Goal: Task Accomplishment & Management: Manage account settings

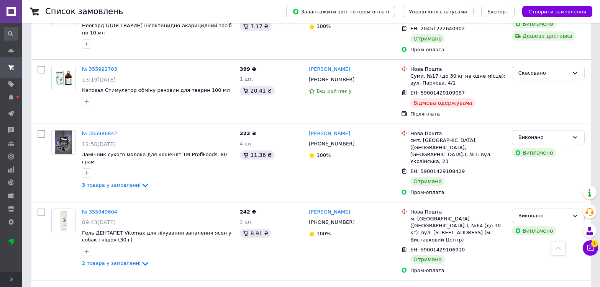
scroll to position [1165, 0]
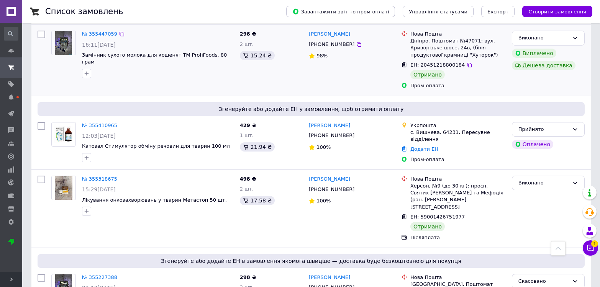
scroll to position [536, 0]
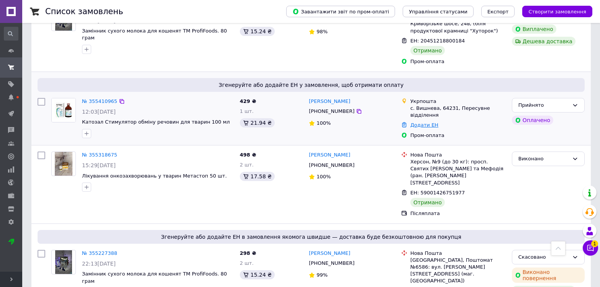
click at [422, 122] on link "Додати ЕН" at bounding box center [424, 125] width 28 height 6
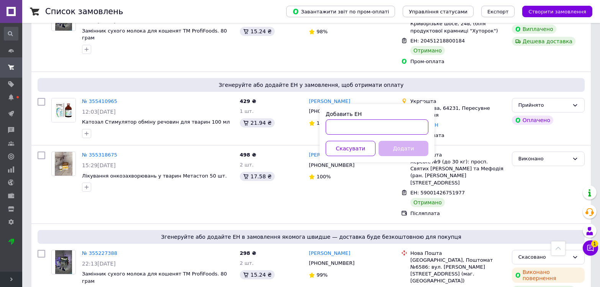
click at [389, 131] on input "Добавить ЕН" at bounding box center [377, 127] width 103 height 15
type input "3962300979375"
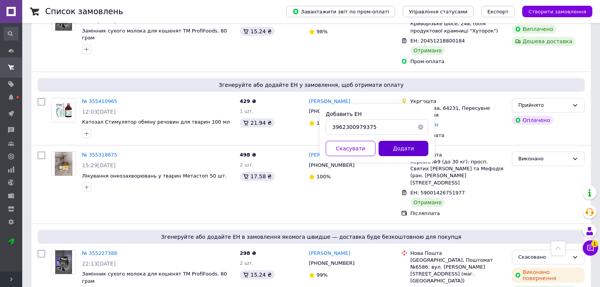
click at [393, 146] on button "Додати" at bounding box center [404, 148] width 50 height 15
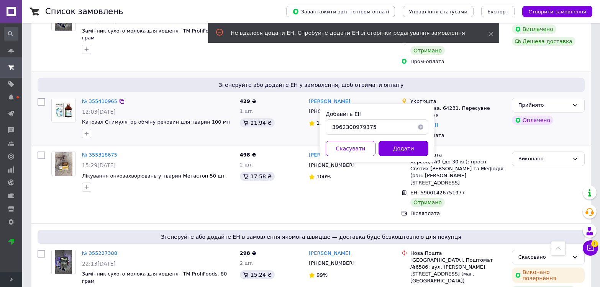
click at [457, 131] on div "Пром-оплата" at bounding box center [458, 136] width 98 height 10
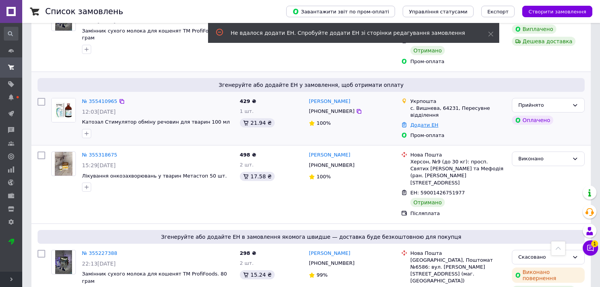
click at [410, 122] on link "Додати ЕН" at bounding box center [424, 125] width 28 height 6
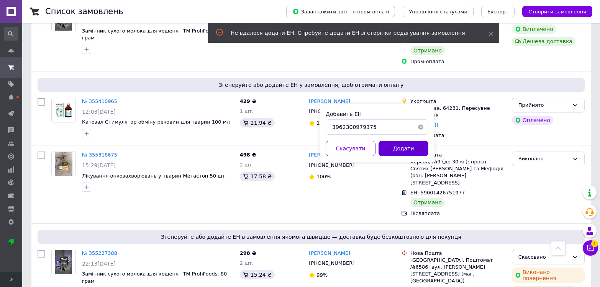
click at [394, 146] on button "Додати" at bounding box center [404, 148] width 50 height 15
click at [91, 98] on link "№ 355410965" at bounding box center [99, 101] width 35 height 6
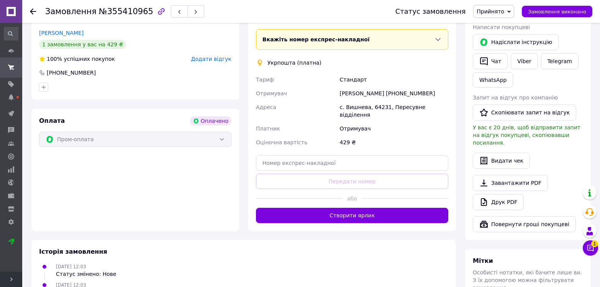
scroll to position [383, 0]
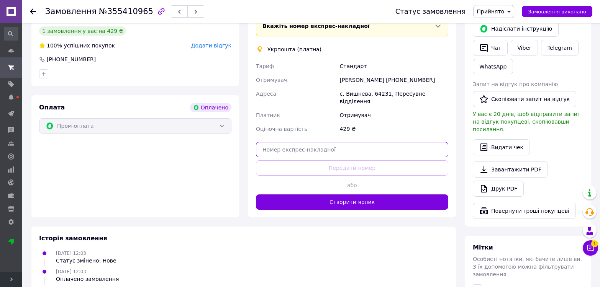
click at [317, 142] on input "text" at bounding box center [352, 149] width 192 height 15
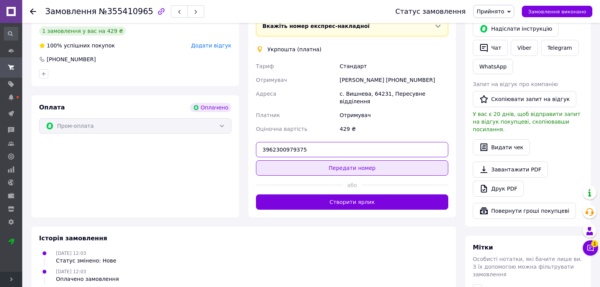
type input "3962300979375"
click at [372, 161] on button "Передати номер" at bounding box center [352, 168] width 192 height 15
click at [319, 142] on input "3962300979375" at bounding box center [352, 149] width 192 height 15
click at [372, 161] on button "Передати номер" at bounding box center [352, 168] width 192 height 15
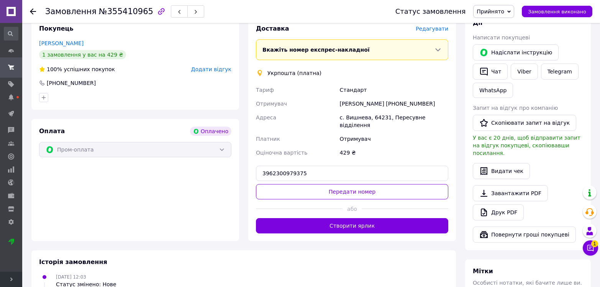
scroll to position [402, 0]
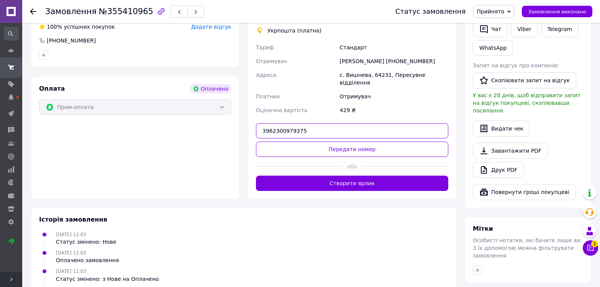
click at [309, 123] on input "3962300979375" at bounding box center [352, 130] width 192 height 15
click at [344, 142] on button "Передати номер" at bounding box center [352, 149] width 192 height 15
drag, startPoint x: 338, startPoint y: 104, endPoint x: 336, endPoint y: 110, distance: 6.4
click at [336, 109] on div "Доставка [PERSON_NAME] Вкажіть номер експрес-накладної Обов'язково введіть номе…" at bounding box center [352, 86] width 192 height 209
click at [335, 142] on button "Передати номер" at bounding box center [352, 149] width 192 height 15
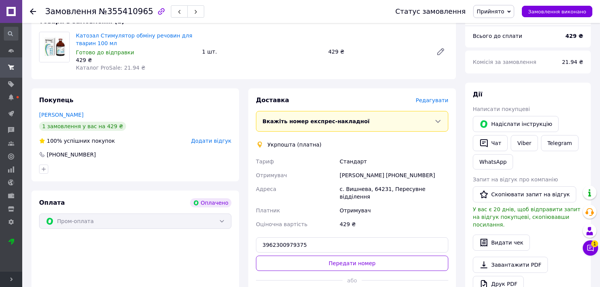
scroll to position [287, 0]
click at [438, 118] on icon at bounding box center [438, 122] width 8 height 8
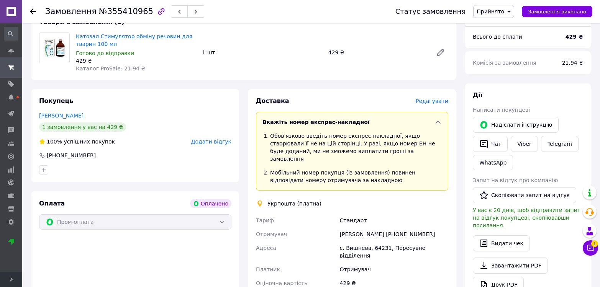
click at [438, 118] on icon at bounding box center [438, 122] width 8 height 8
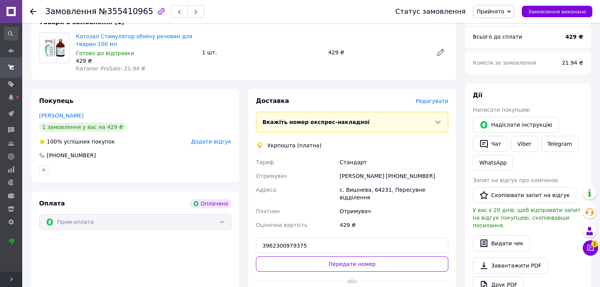
click at [438, 118] on icon at bounding box center [438, 122] width 8 height 8
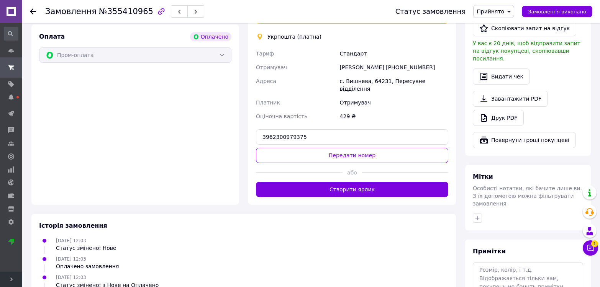
scroll to position [440, 0]
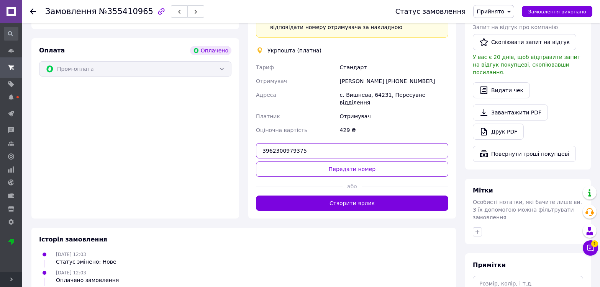
click at [331, 143] on input "3962300979375" at bounding box center [352, 150] width 192 height 15
